Goal: Task Accomplishment & Management: Manage account settings

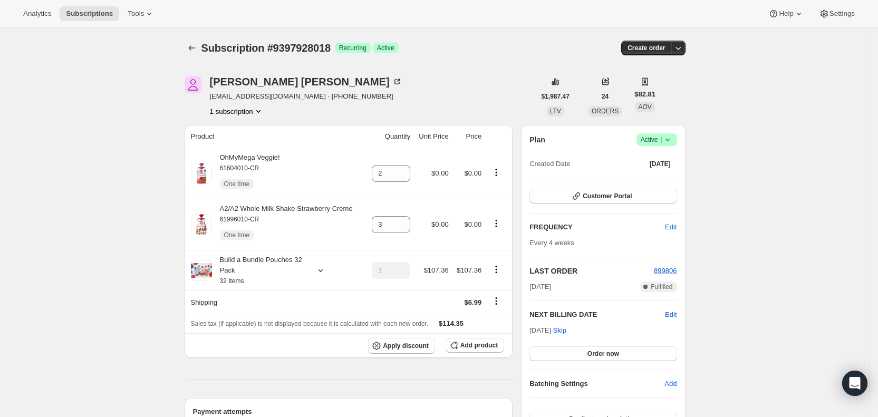
scroll to position [235, 0]
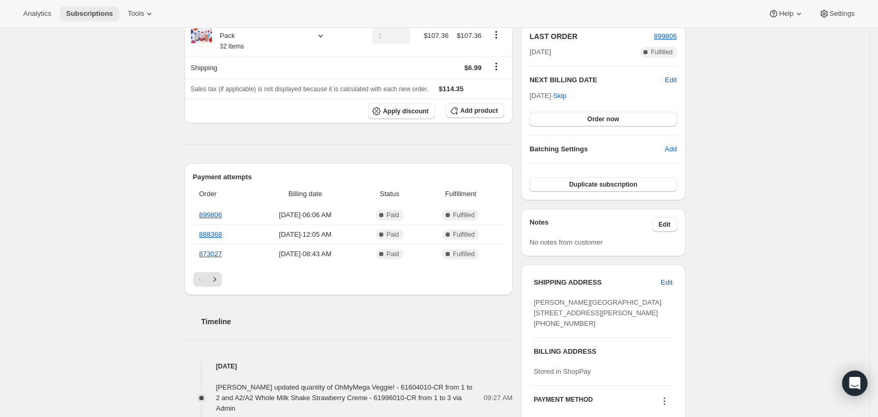
click at [85, 14] on span "Subscriptions" at bounding box center [89, 13] width 47 height 8
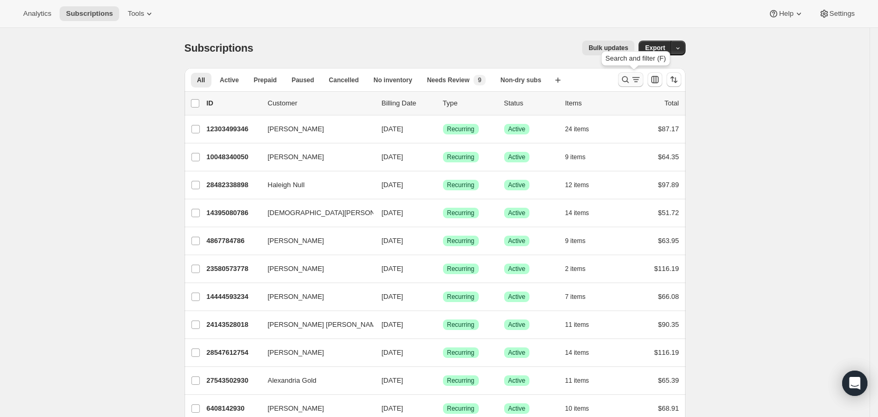
click at [635, 79] on icon "Search and filter results" at bounding box center [635, 79] width 11 height 11
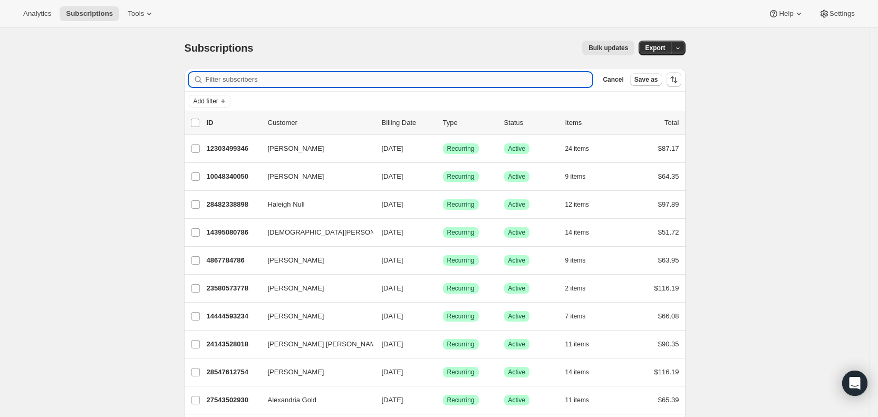
paste input "[EMAIL_ADDRESS][DOMAIN_NAME]"
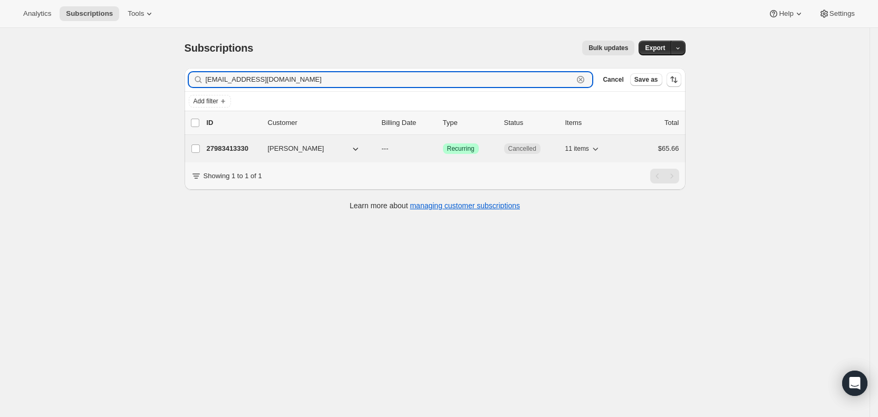
type input "[EMAIL_ADDRESS][DOMAIN_NAME]"
click at [400, 149] on p "---" at bounding box center [408, 148] width 53 height 11
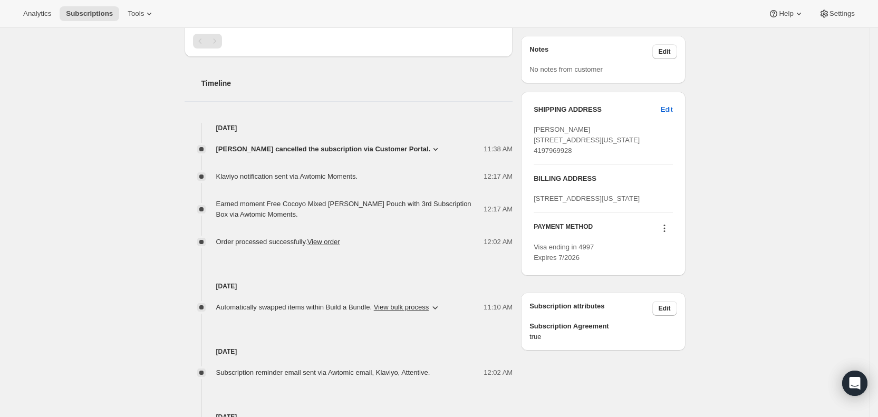
scroll to position [368, 0]
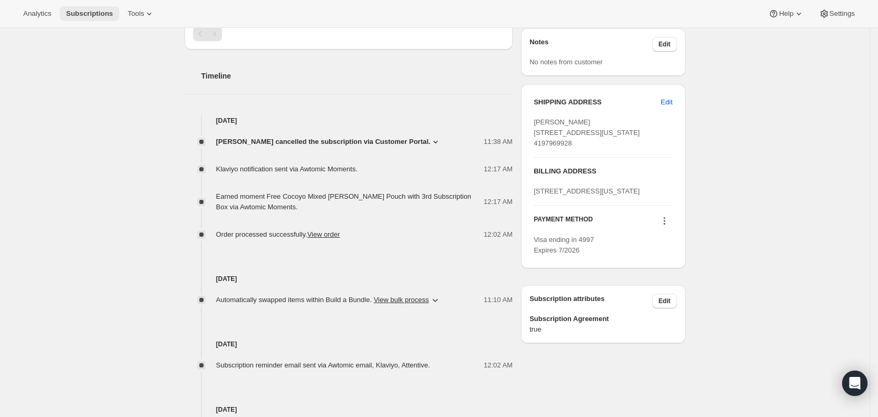
click at [89, 16] on span "Subscriptions" at bounding box center [89, 13] width 47 height 8
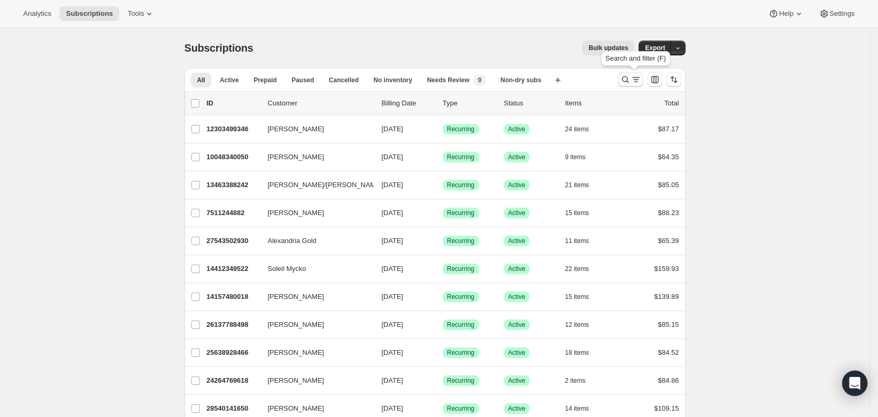
click at [630, 81] on icon "Search and filter results" at bounding box center [625, 79] width 11 height 11
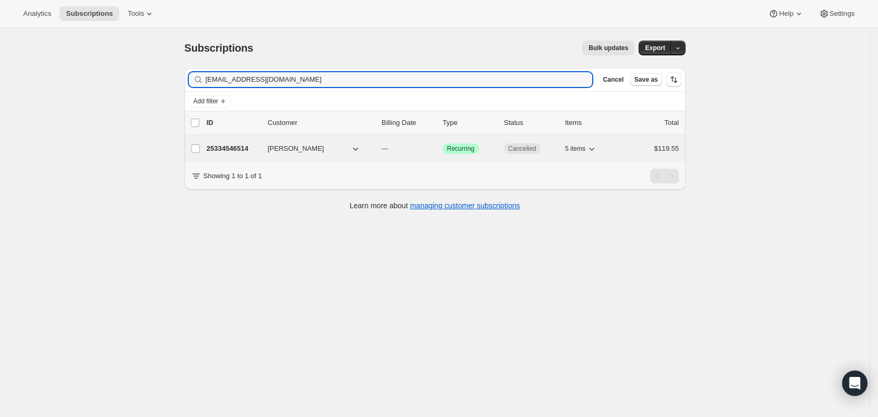
type input "[EMAIL_ADDRESS][DOMAIN_NAME]"
click at [406, 144] on p "---" at bounding box center [408, 148] width 53 height 11
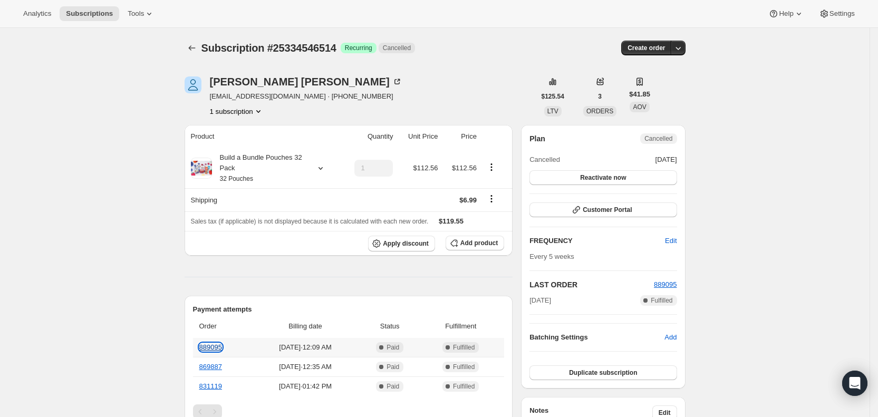
click at [212, 346] on link "889095" at bounding box center [210, 347] width 23 height 8
